Goal: Task Accomplishment & Management: Complete application form

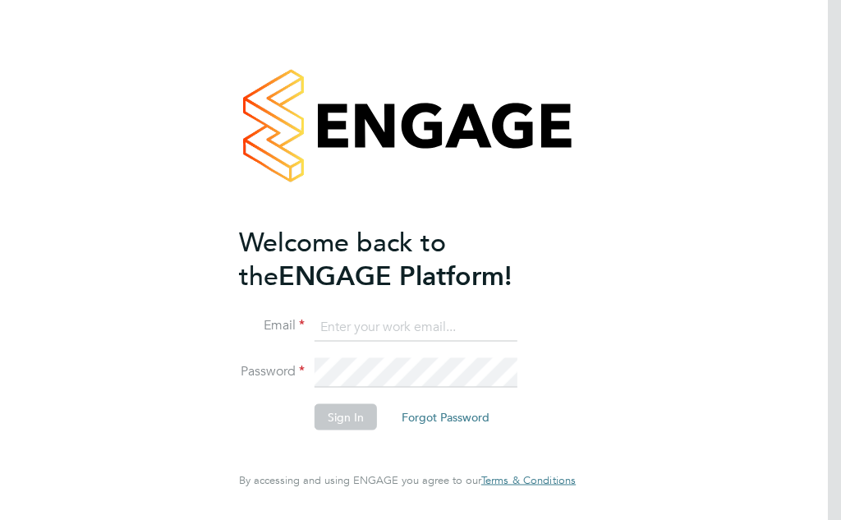
type input "englishbob5411@aol.co.uk"
click at [341, 416] on button "Sign In" at bounding box center [346, 416] width 62 height 26
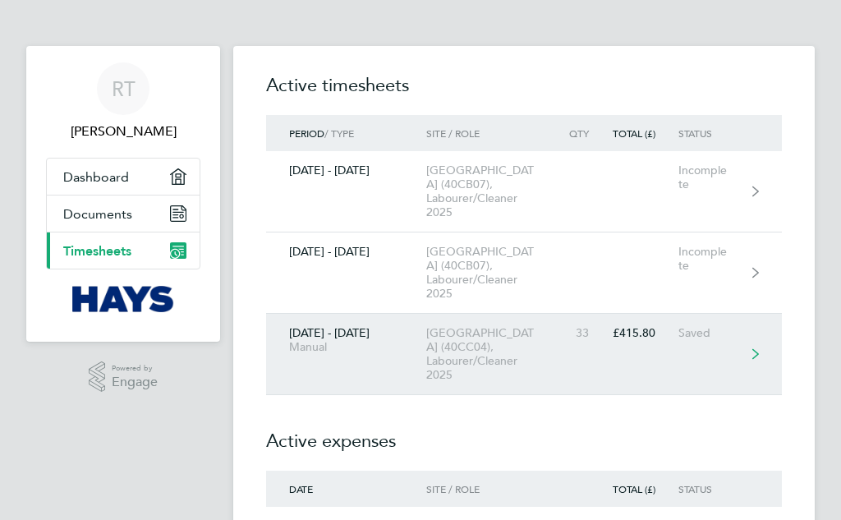
click at [457, 361] on div "[GEOGRAPHIC_DATA] (40CC04), Labourer/Cleaner 2025" at bounding box center [493, 354] width 134 height 56
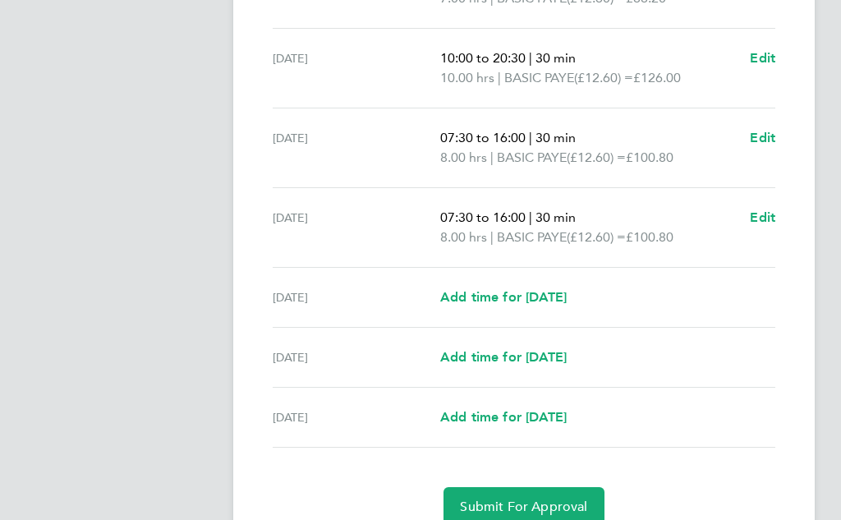
scroll to position [575, 0]
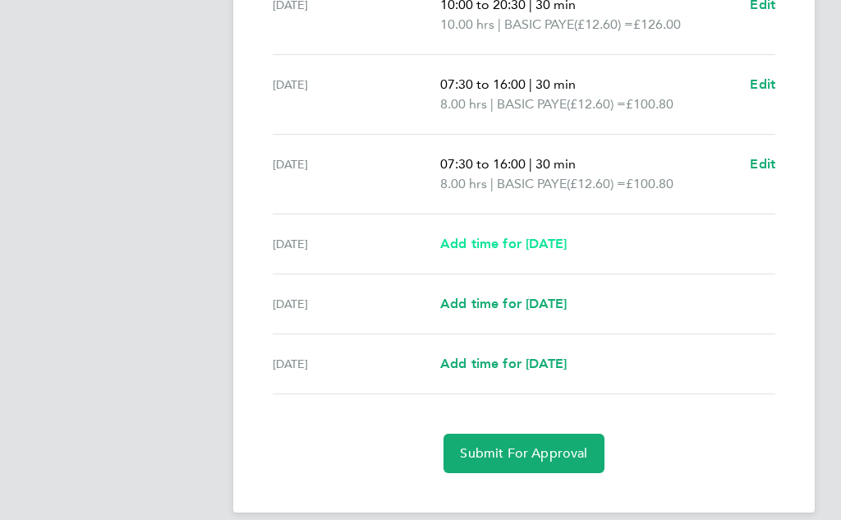
click at [533, 241] on span "Add time for [DATE]" at bounding box center [503, 244] width 126 height 16
select select "30"
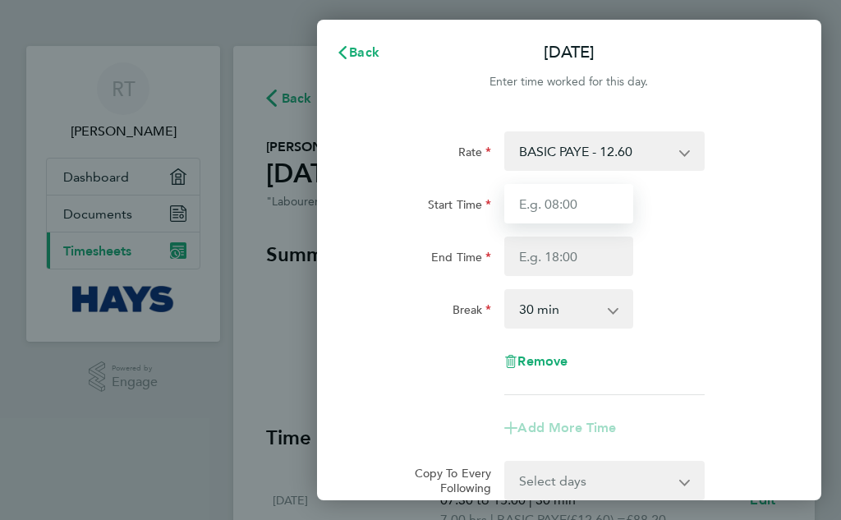
click at [543, 204] on input "Start Time" at bounding box center [568, 203] width 129 height 39
type input "07:30"
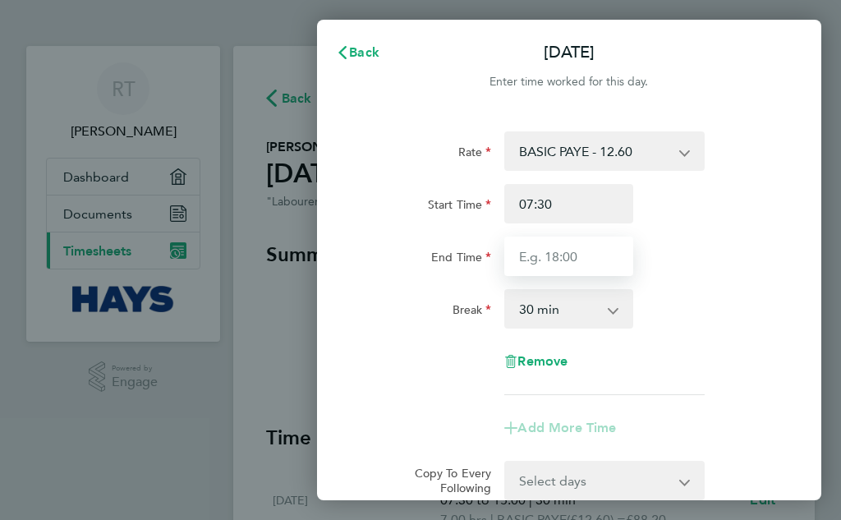
click at [572, 254] on input "End Time" at bounding box center [568, 256] width 129 height 39
type input "16:00"
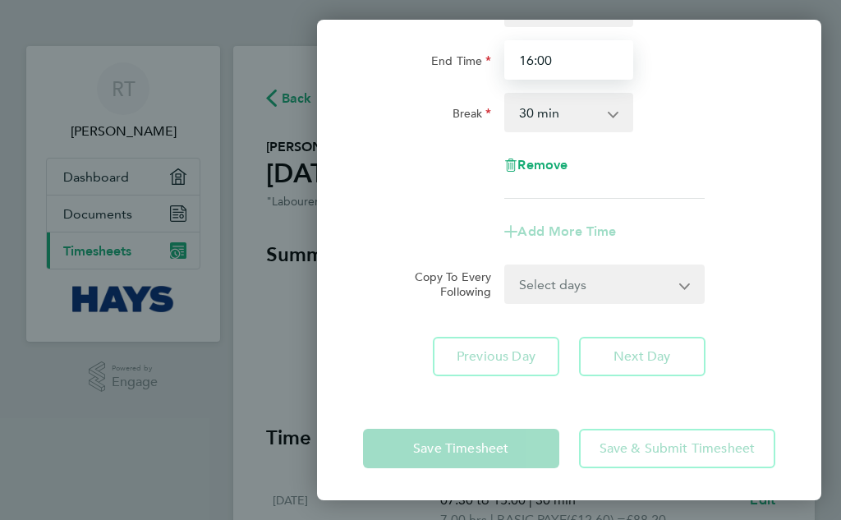
scroll to position [197, 0]
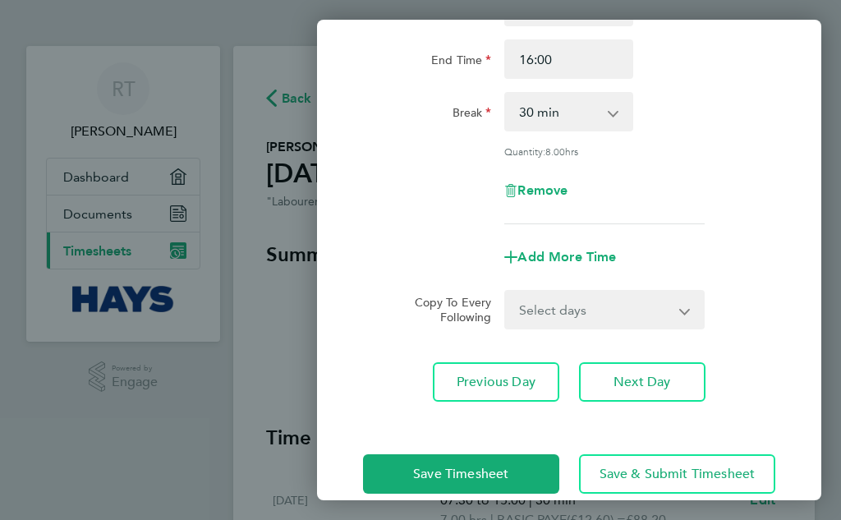
click at [457, 450] on div "Save Timesheet Save & Submit Timesheet" at bounding box center [569, 473] width 504 height 105
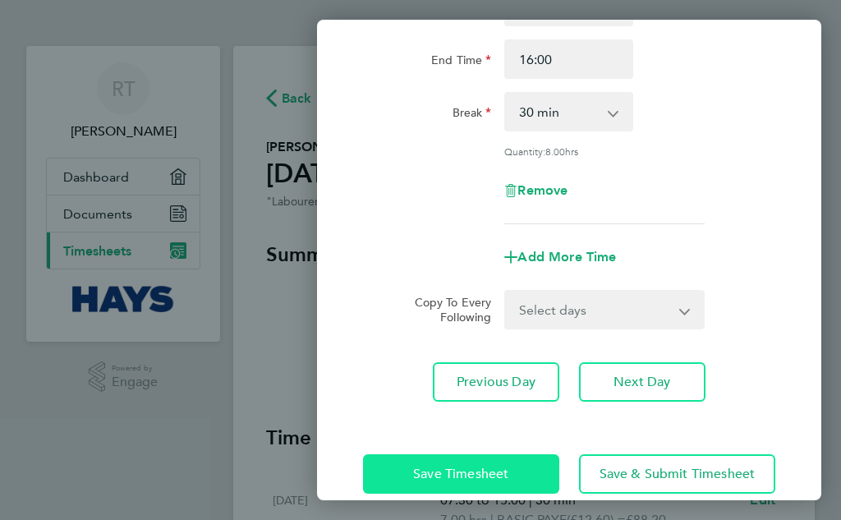
click at [454, 466] on span "Save Timesheet" at bounding box center [460, 474] width 95 height 16
